Goal: Task Accomplishment & Management: Complete application form

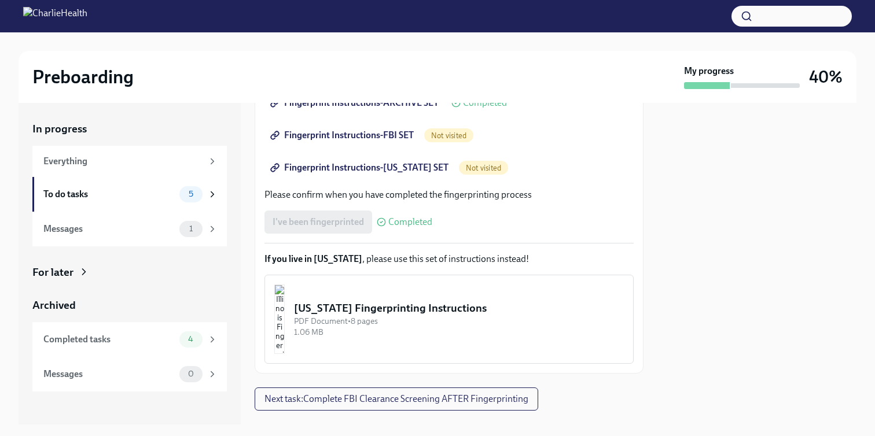
scroll to position [277, 0]
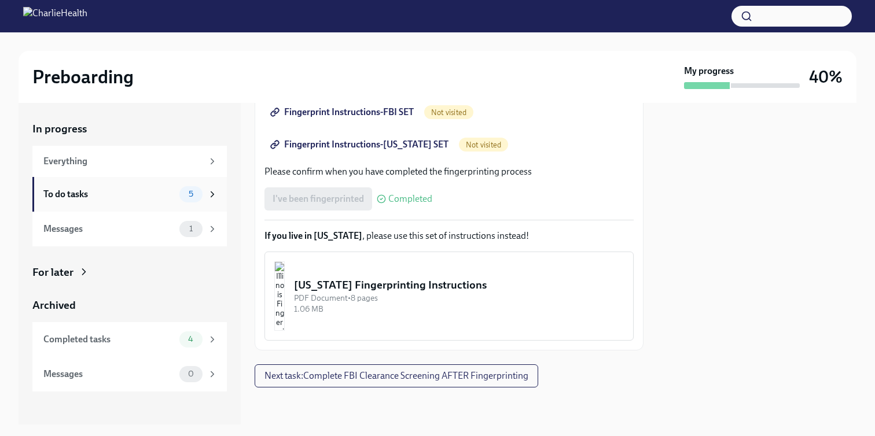
click at [164, 196] on div "To do tasks" at bounding box center [108, 194] width 131 height 13
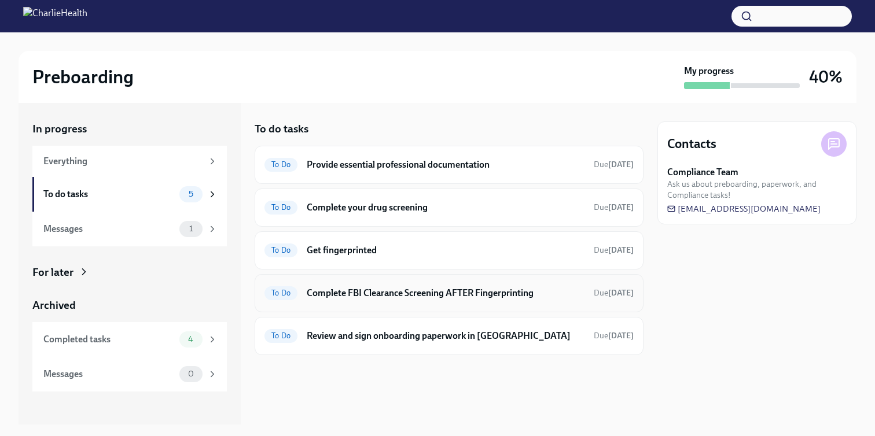
click at [418, 295] on h6 "Complete FBI Clearance Screening AFTER Fingerprinting" at bounding box center [446, 293] width 278 height 13
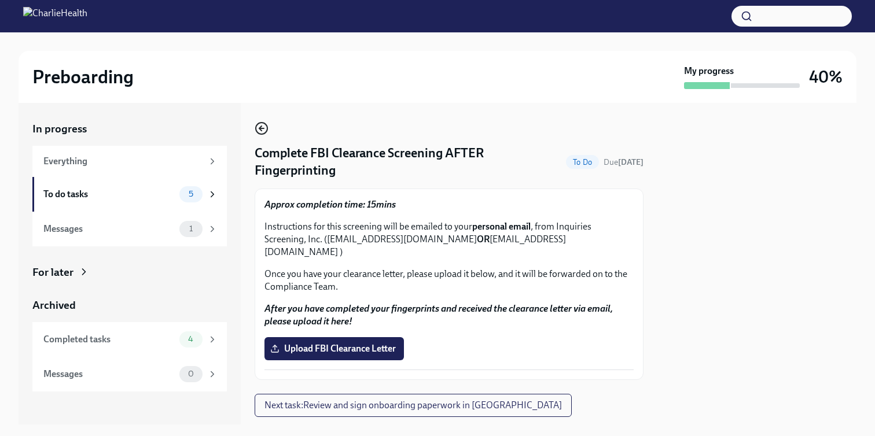
click at [263, 128] on icon "button" at bounding box center [261, 128] width 5 height 0
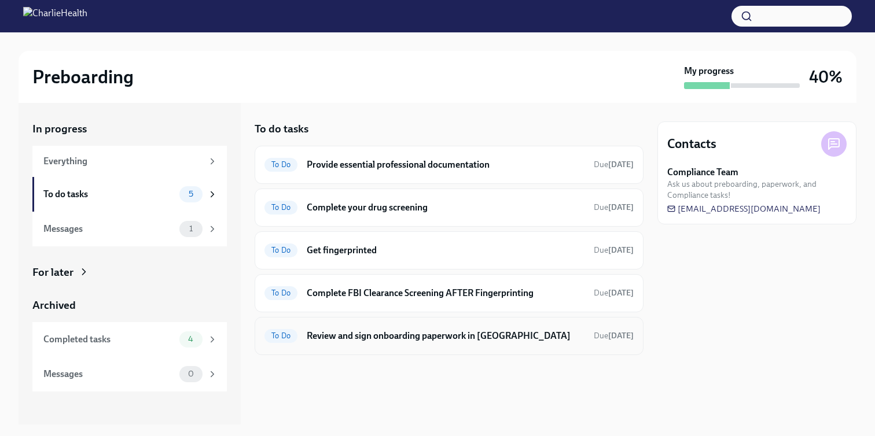
click at [400, 336] on h6 "Review and sign onboarding paperwork in [GEOGRAPHIC_DATA]" at bounding box center [446, 336] width 278 height 13
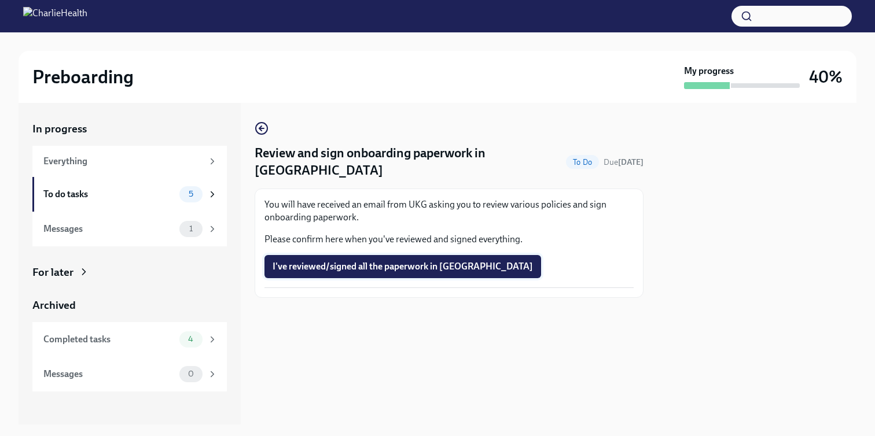
click at [376, 261] on span "I've reviewed/signed all the paperwork in [GEOGRAPHIC_DATA]" at bounding box center [403, 267] width 260 height 12
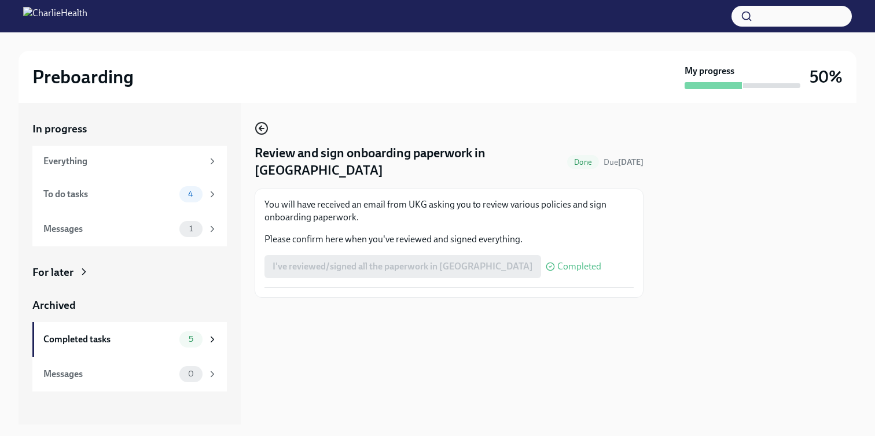
click at [262, 130] on icon "button" at bounding box center [262, 129] width 14 height 14
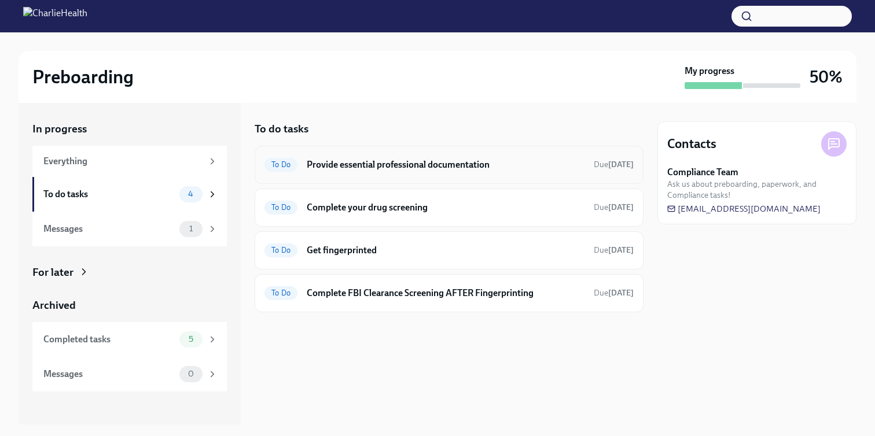
click at [432, 170] on h6 "Provide essential professional documentation" at bounding box center [446, 165] width 278 height 13
